Goal: Find specific page/section: Find specific page/section

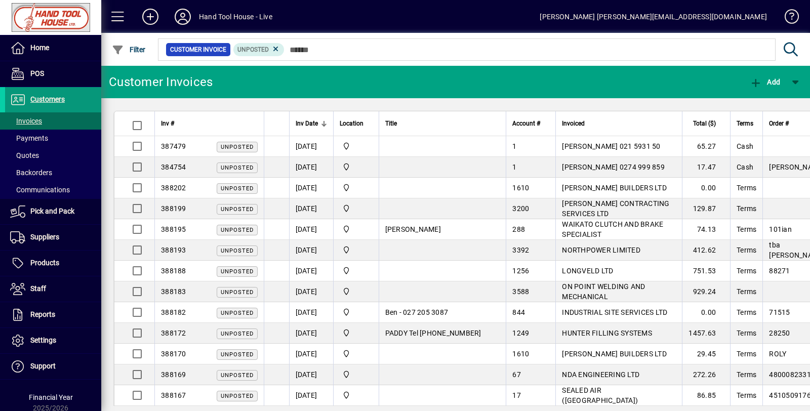
click at [52, 99] on span "Customers" at bounding box center [47, 99] width 34 height 8
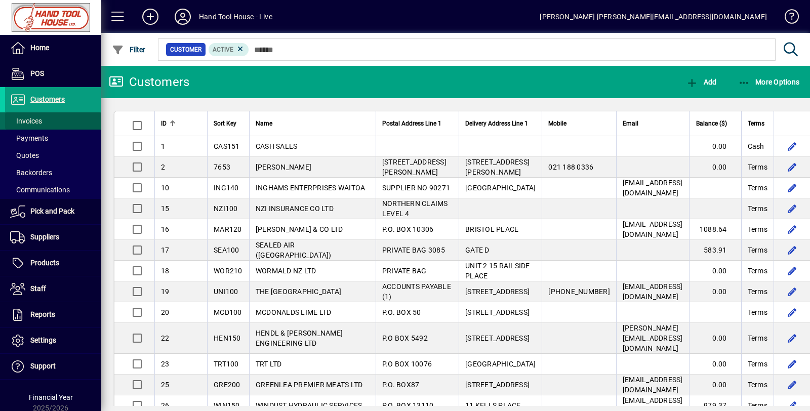
click at [68, 115] on span at bounding box center [53, 121] width 96 height 24
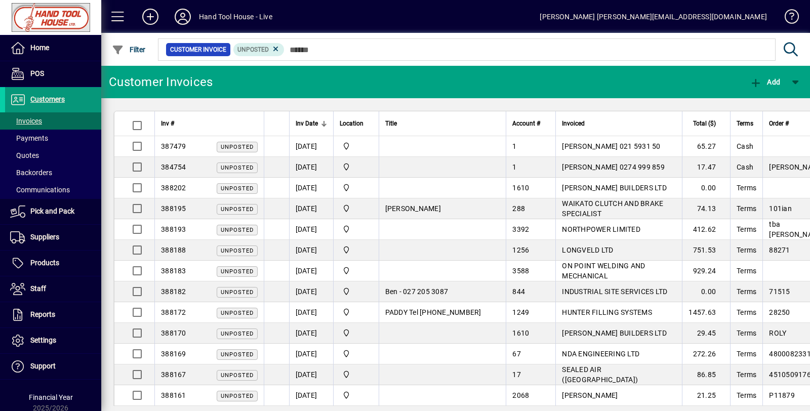
click at [61, 99] on span "Customers" at bounding box center [47, 99] width 34 height 8
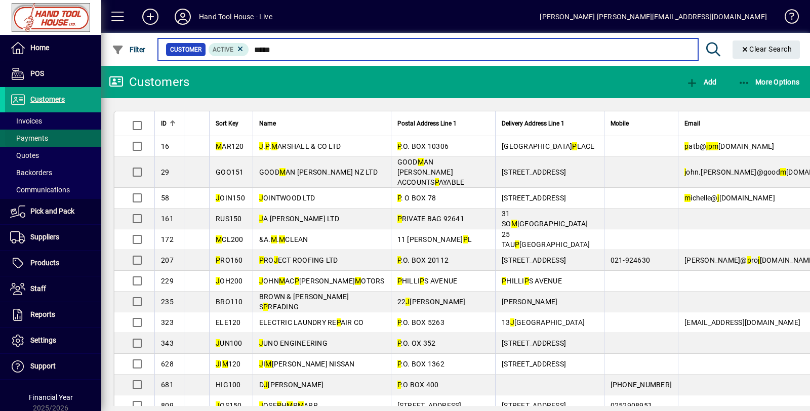
type input "*****"
